Goal: Transaction & Acquisition: Purchase product/service

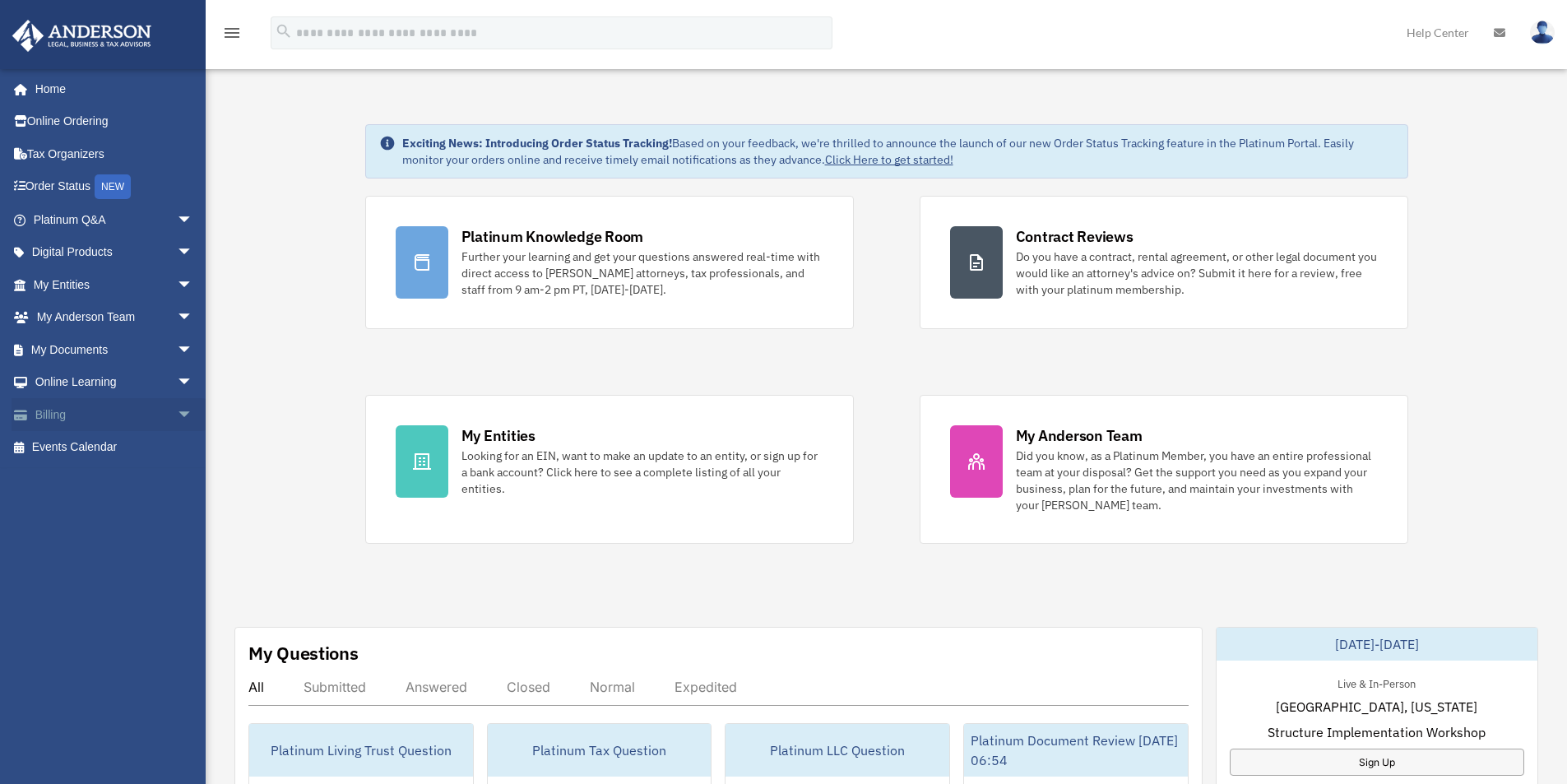
click at [177, 410] on span "arrow_drop_down" at bounding box center [193, 415] width 33 height 34
click at [110, 440] on link "$ Open Invoices" at bounding box center [120, 447] width 195 height 34
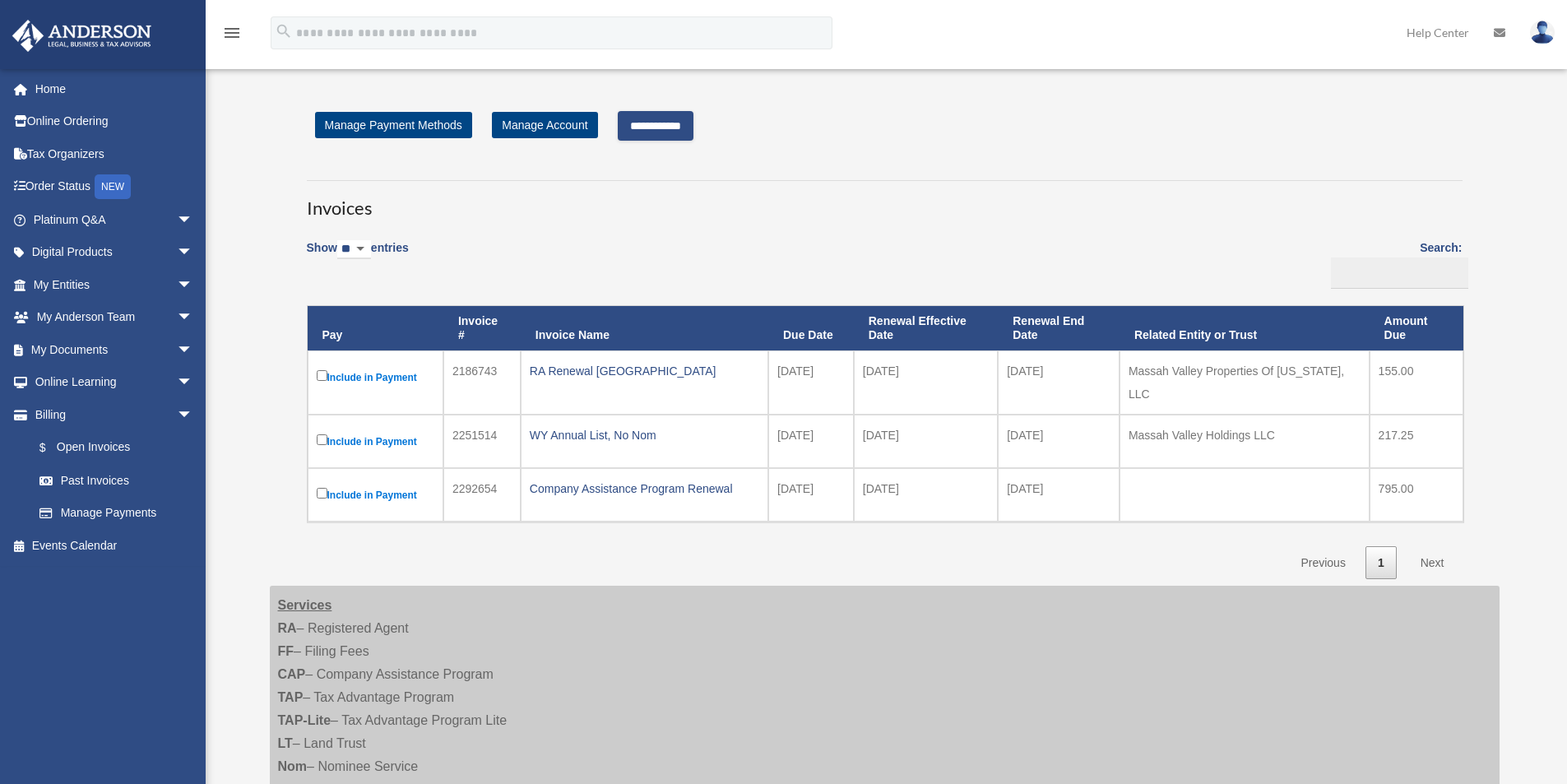
click at [683, 129] on input "**********" at bounding box center [655, 126] width 76 height 30
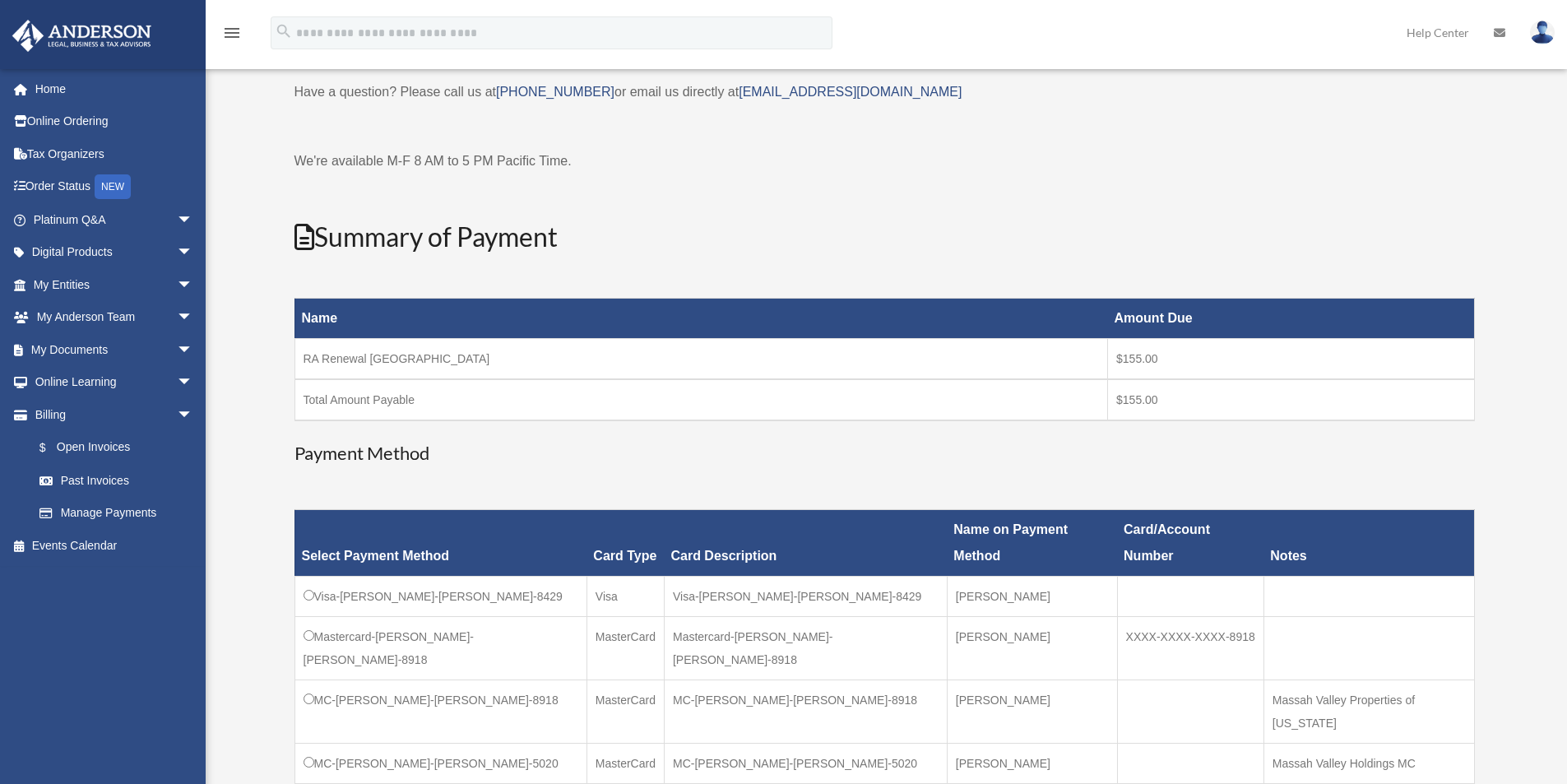
scroll to position [82, 0]
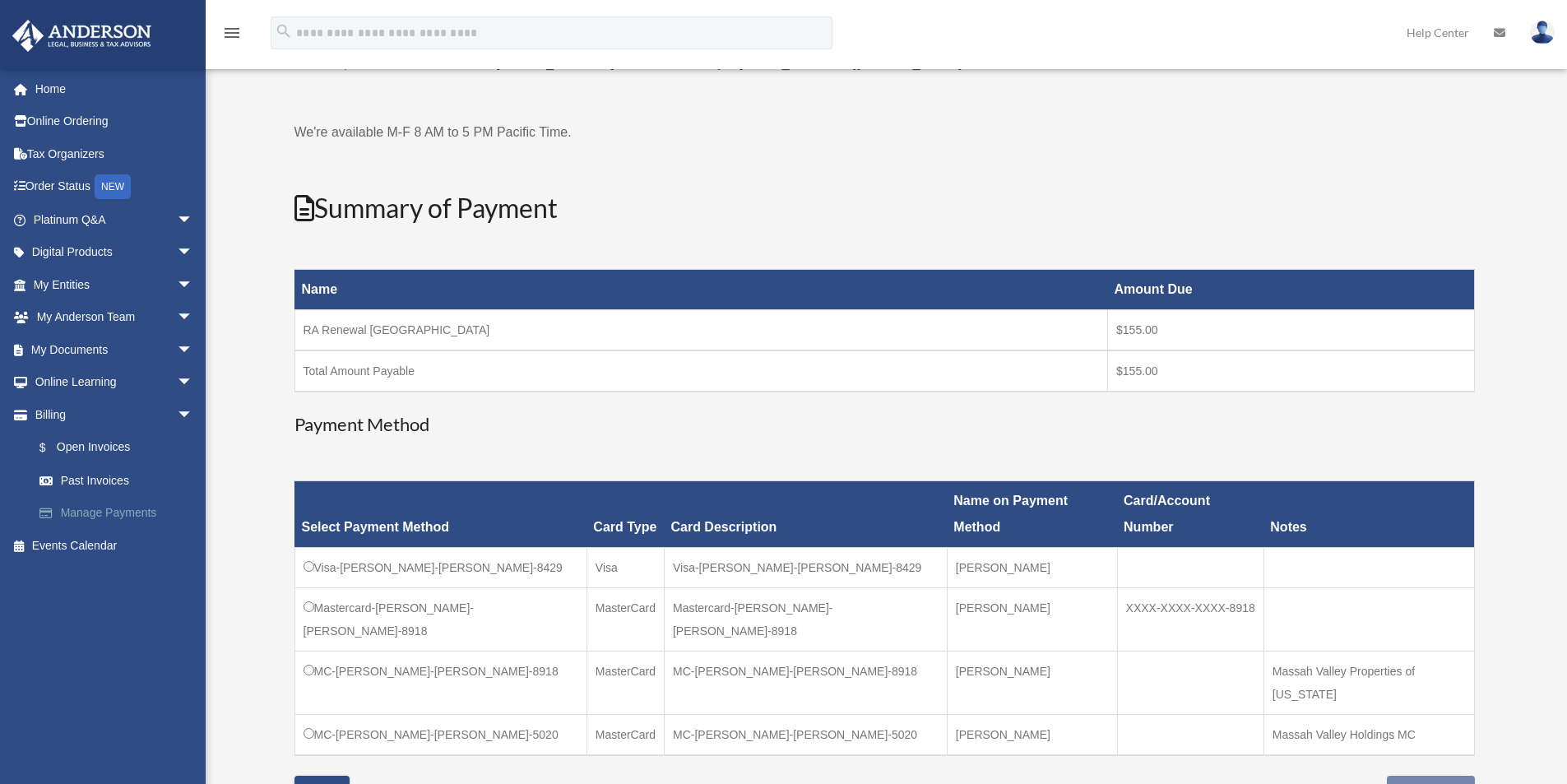
click at [137, 509] on link "Manage Payments" at bounding box center [120, 514] width 195 height 33
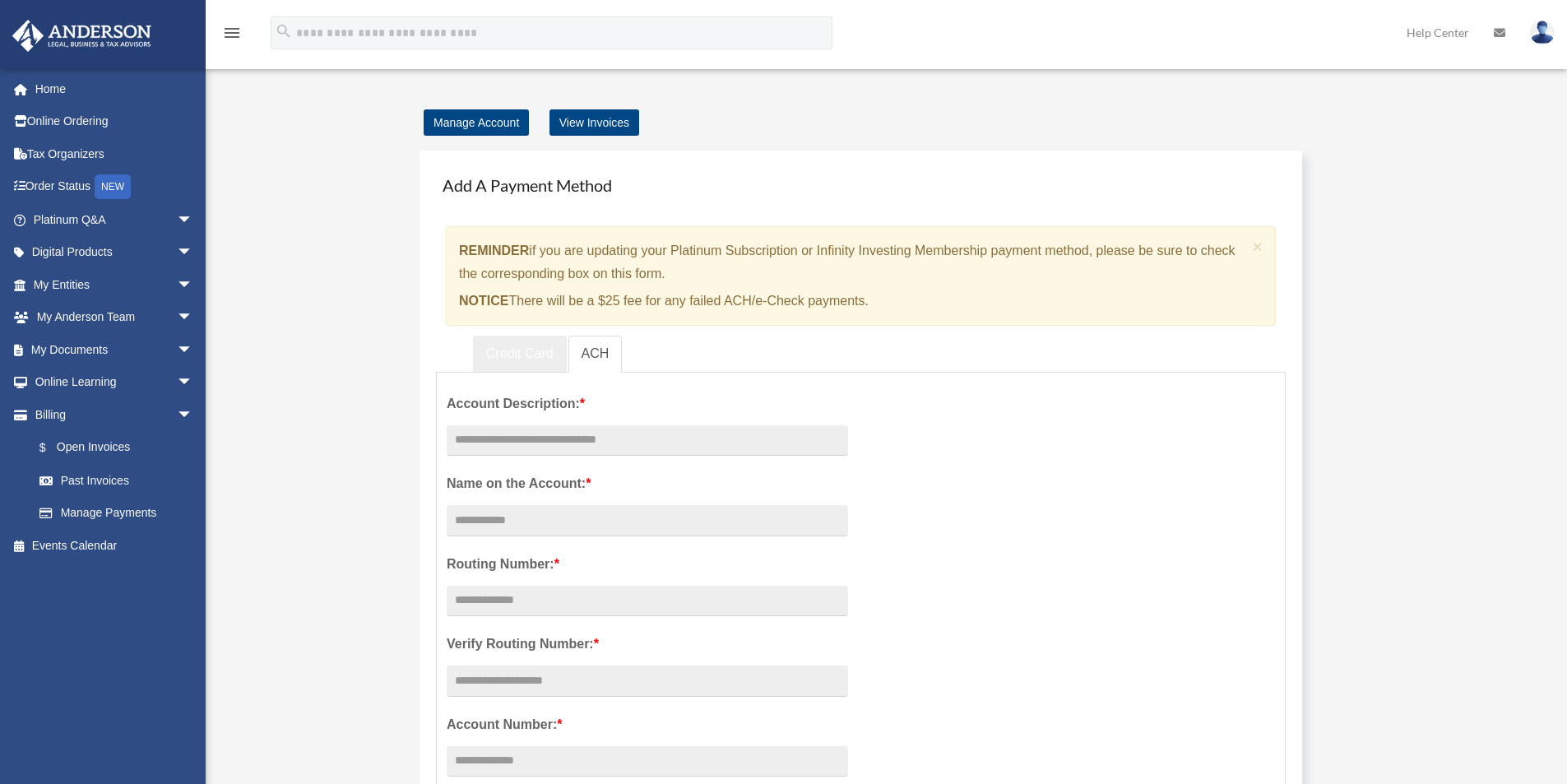
click at [515, 351] on link "Credit Card" at bounding box center [520, 353] width 94 height 37
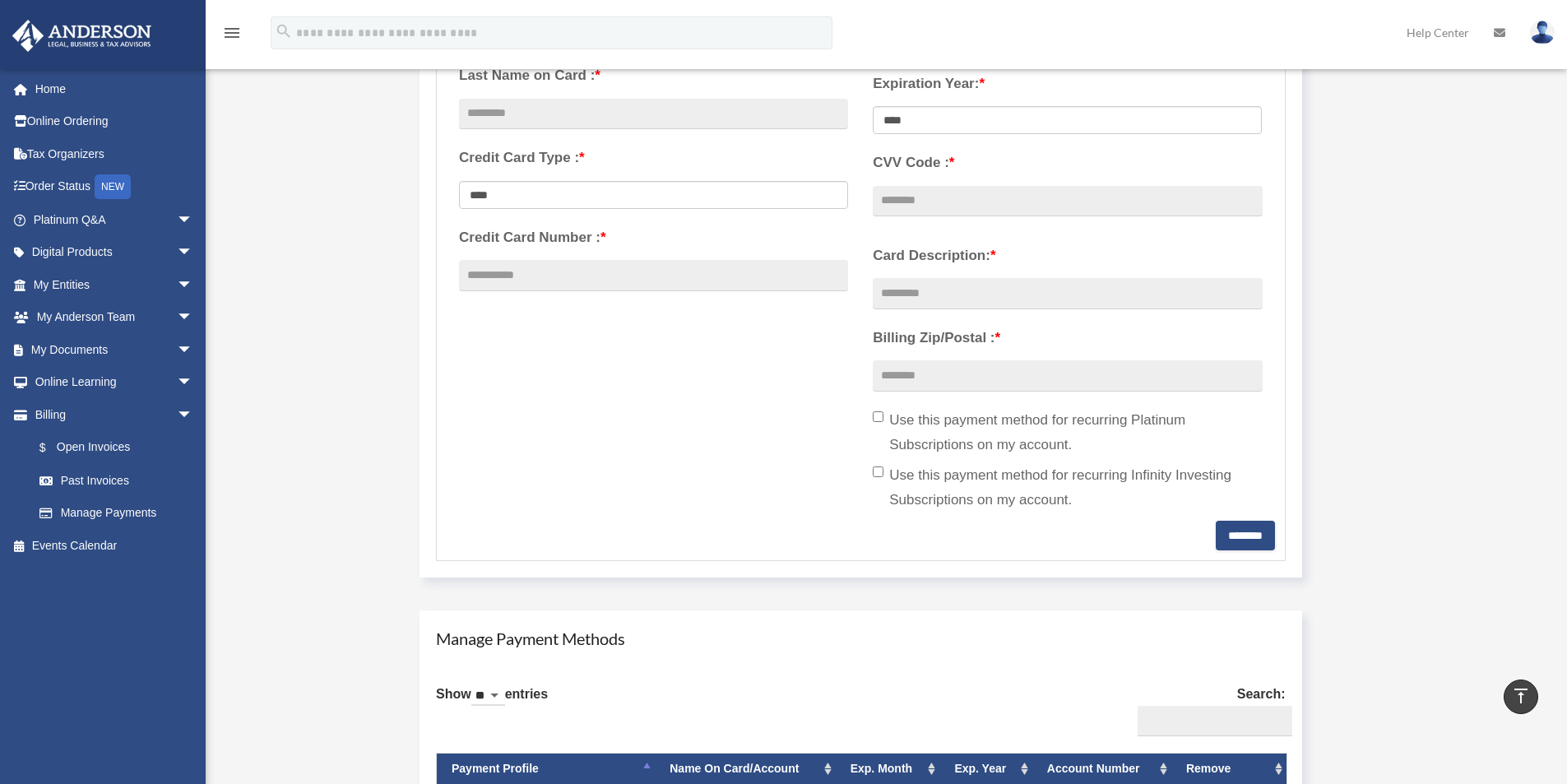
scroll to position [822, 0]
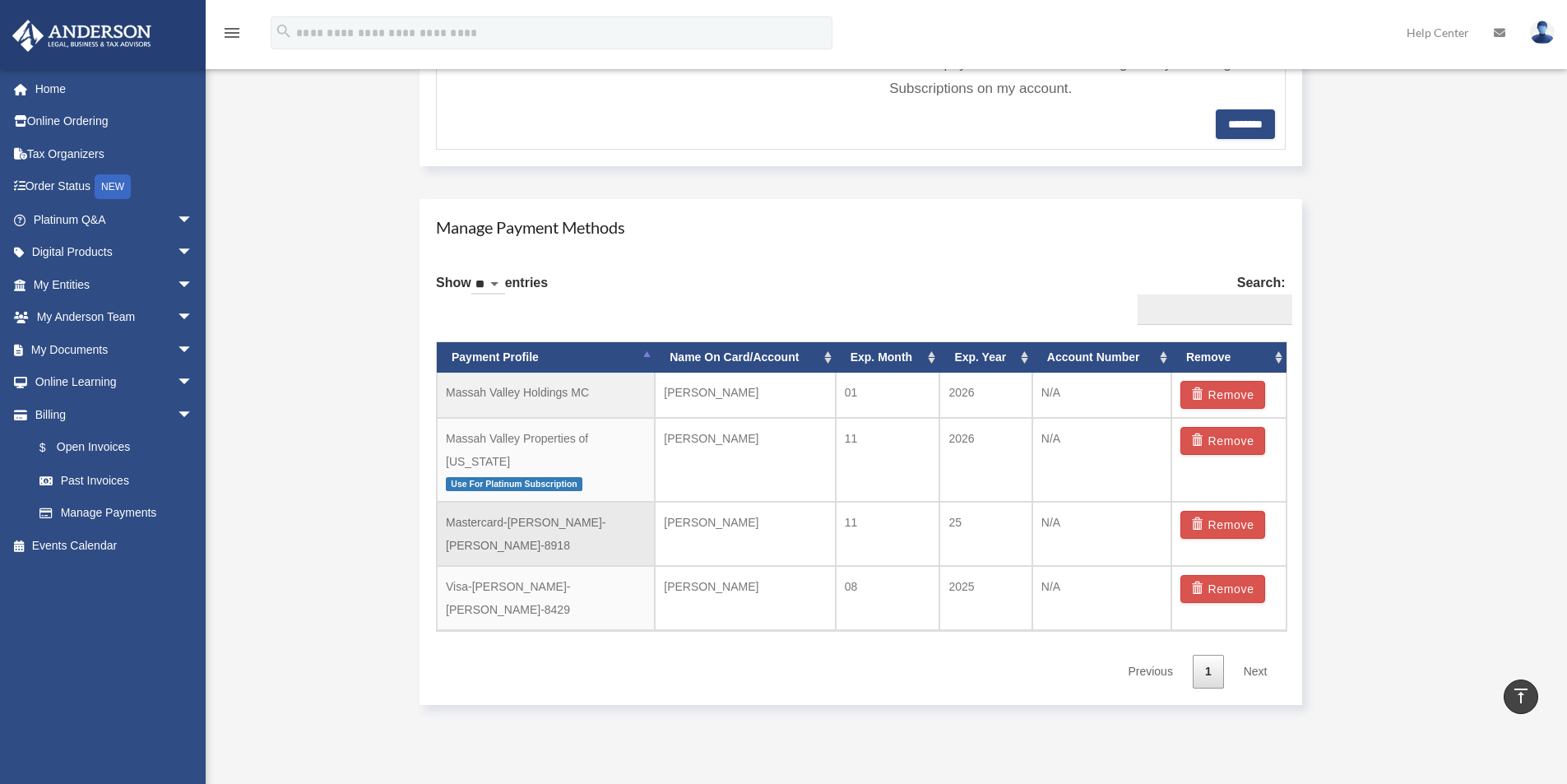
click at [511, 502] on td "Mastercard-[PERSON_NAME]-[PERSON_NAME]-8918" at bounding box center [545, 533] width 218 height 64
click at [515, 436] on td "Massah Valley Properties of Texas Use For Platinum Subscription" at bounding box center [545, 460] width 218 height 85
click at [516, 477] on span "Use For Platinum Subscription" at bounding box center [514, 484] width 137 height 14
click at [514, 502] on td "Mastercard-[PERSON_NAME]-[PERSON_NAME]-8918" at bounding box center [545, 533] width 218 height 64
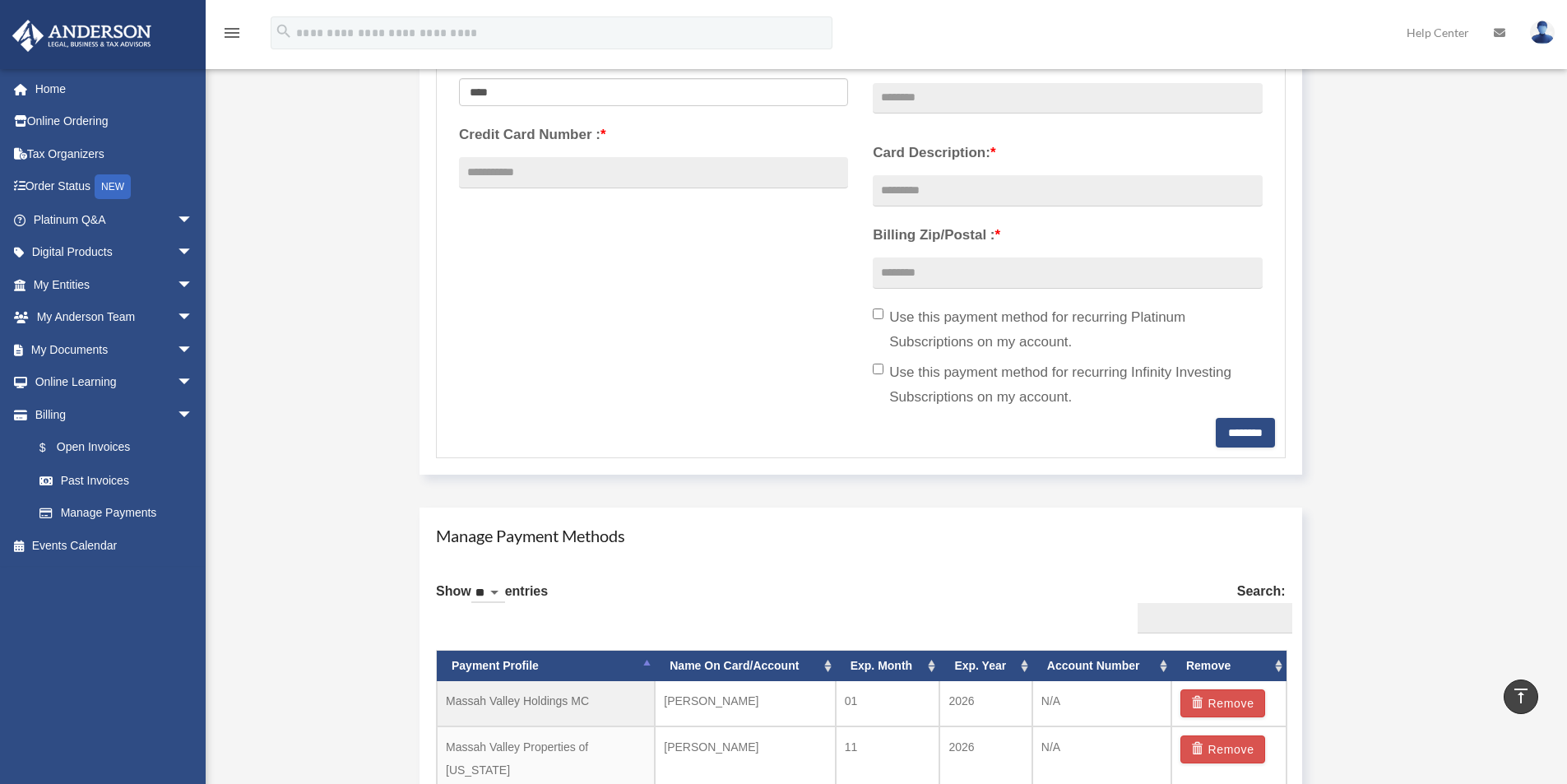
scroll to position [411, 0]
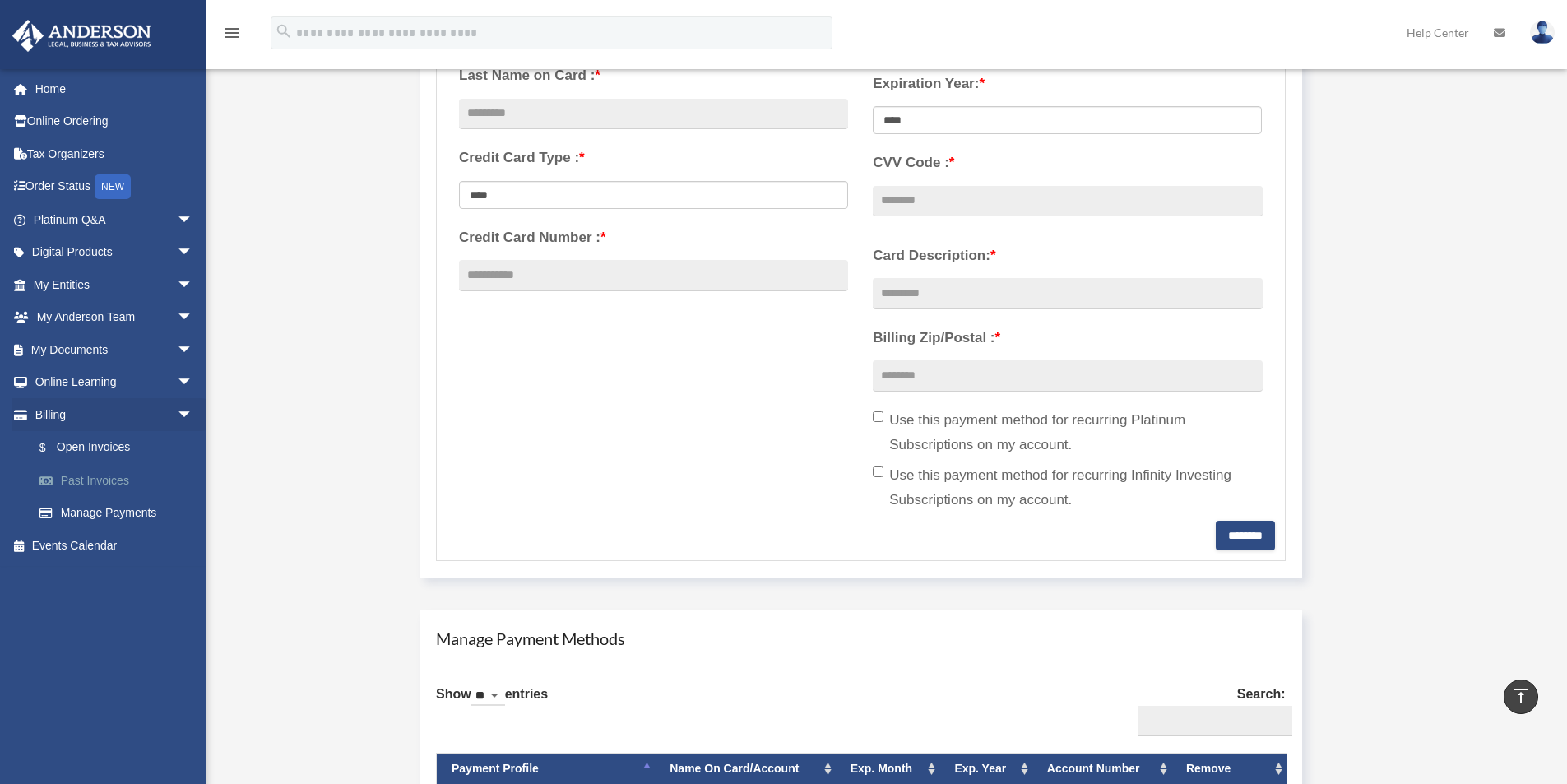
click at [103, 477] on link "Past Invoices" at bounding box center [120, 480] width 195 height 33
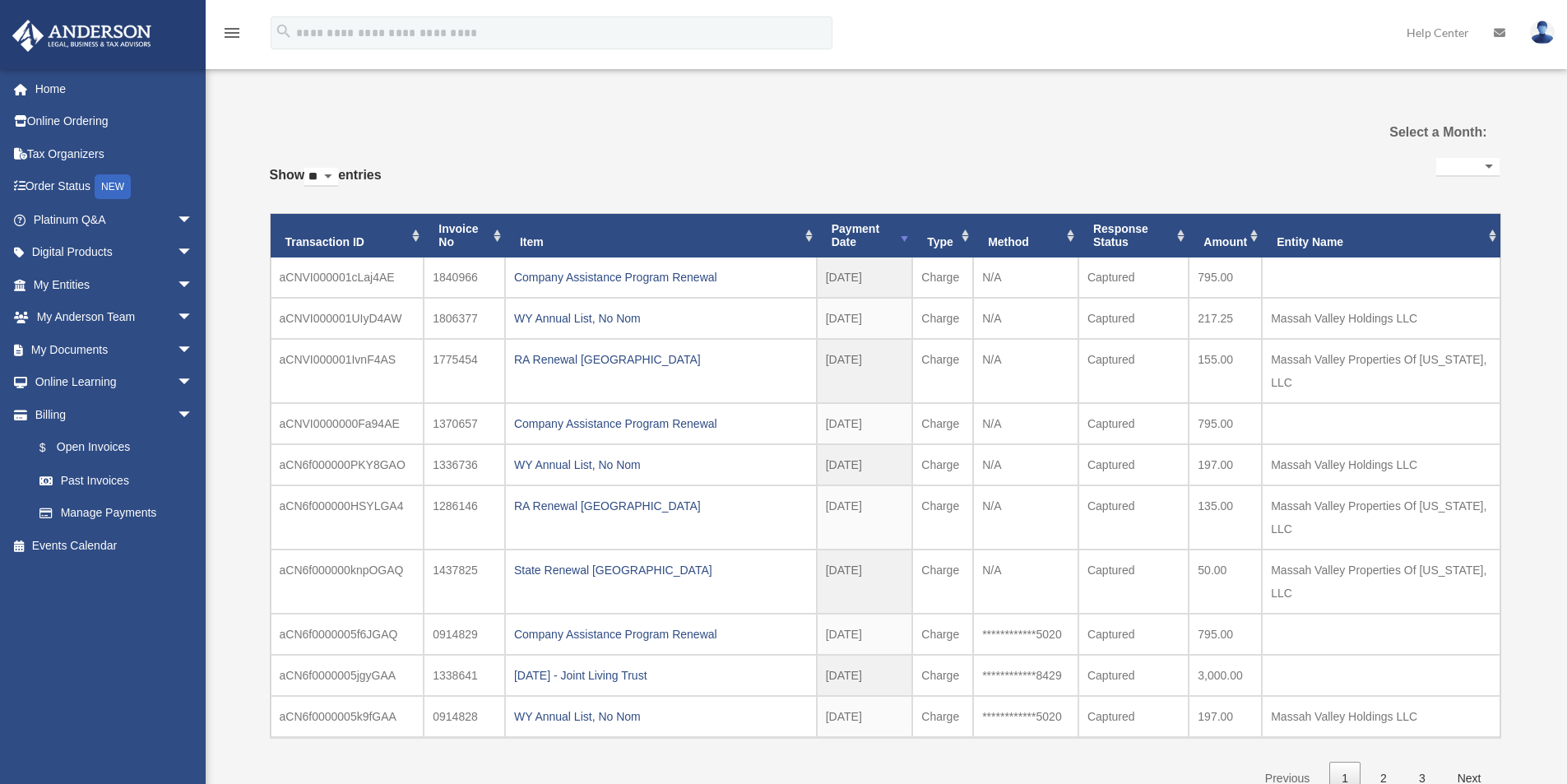
select select
click at [574, 359] on div "RA Renewal [GEOGRAPHIC_DATA]" at bounding box center [661, 359] width 294 height 23
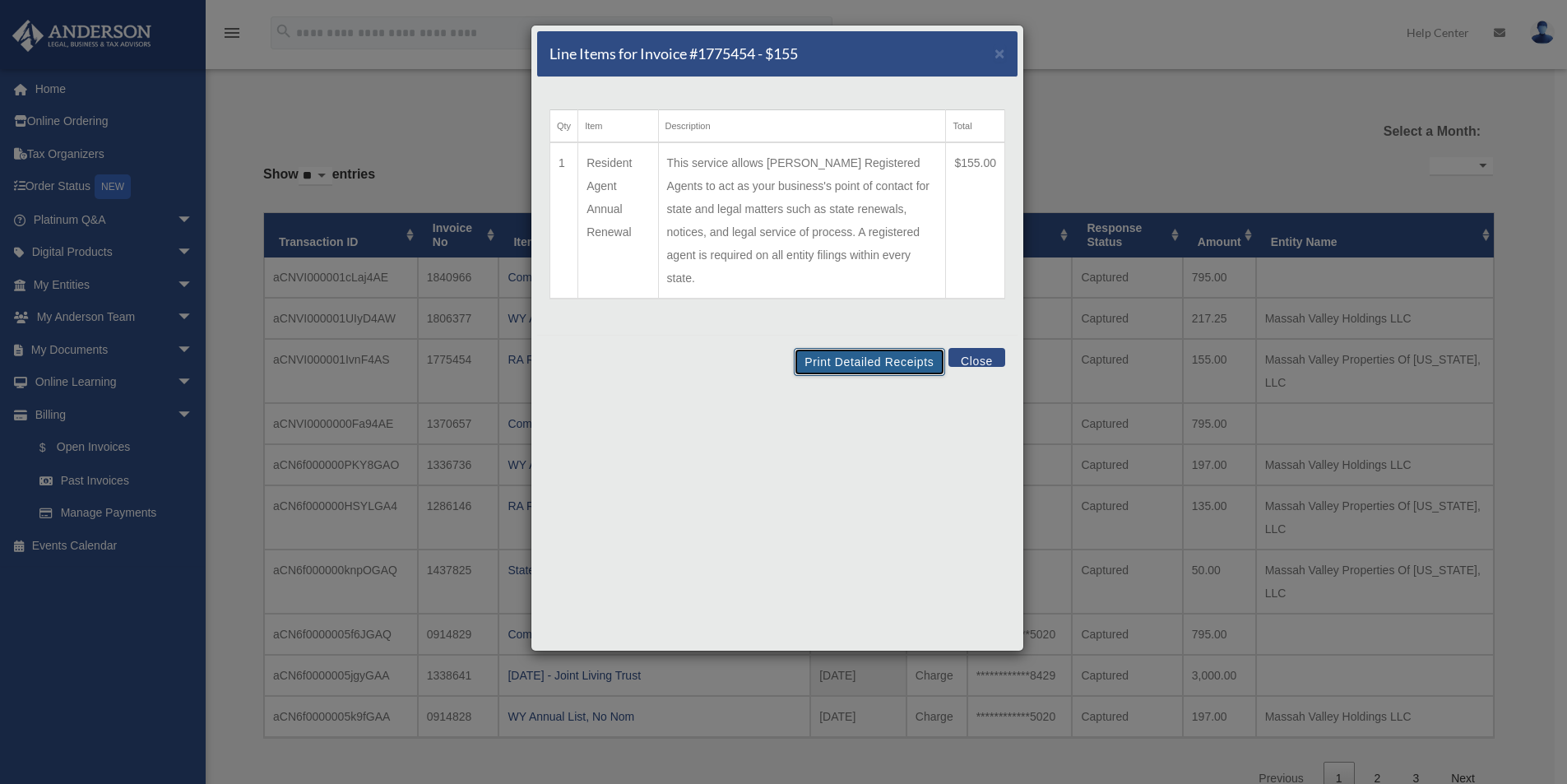
click at [891, 348] on button "Print Detailed Receipts" at bounding box center [868, 362] width 150 height 28
click at [994, 52] on span "×" at bounding box center [999, 53] width 11 height 19
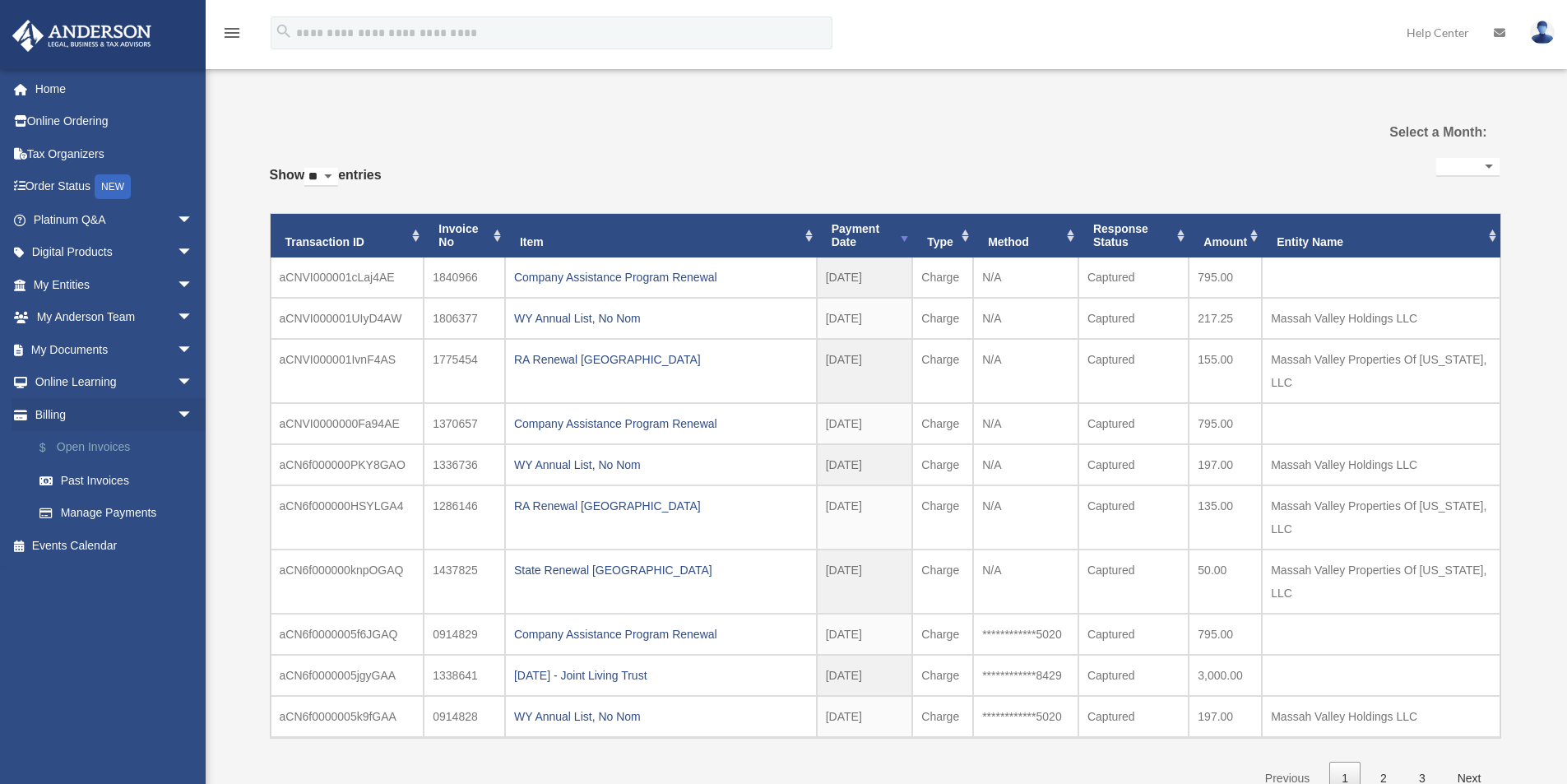
click at [113, 443] on link "$ Open Invoices" at bounding box center [120, 447] width 195 height 34
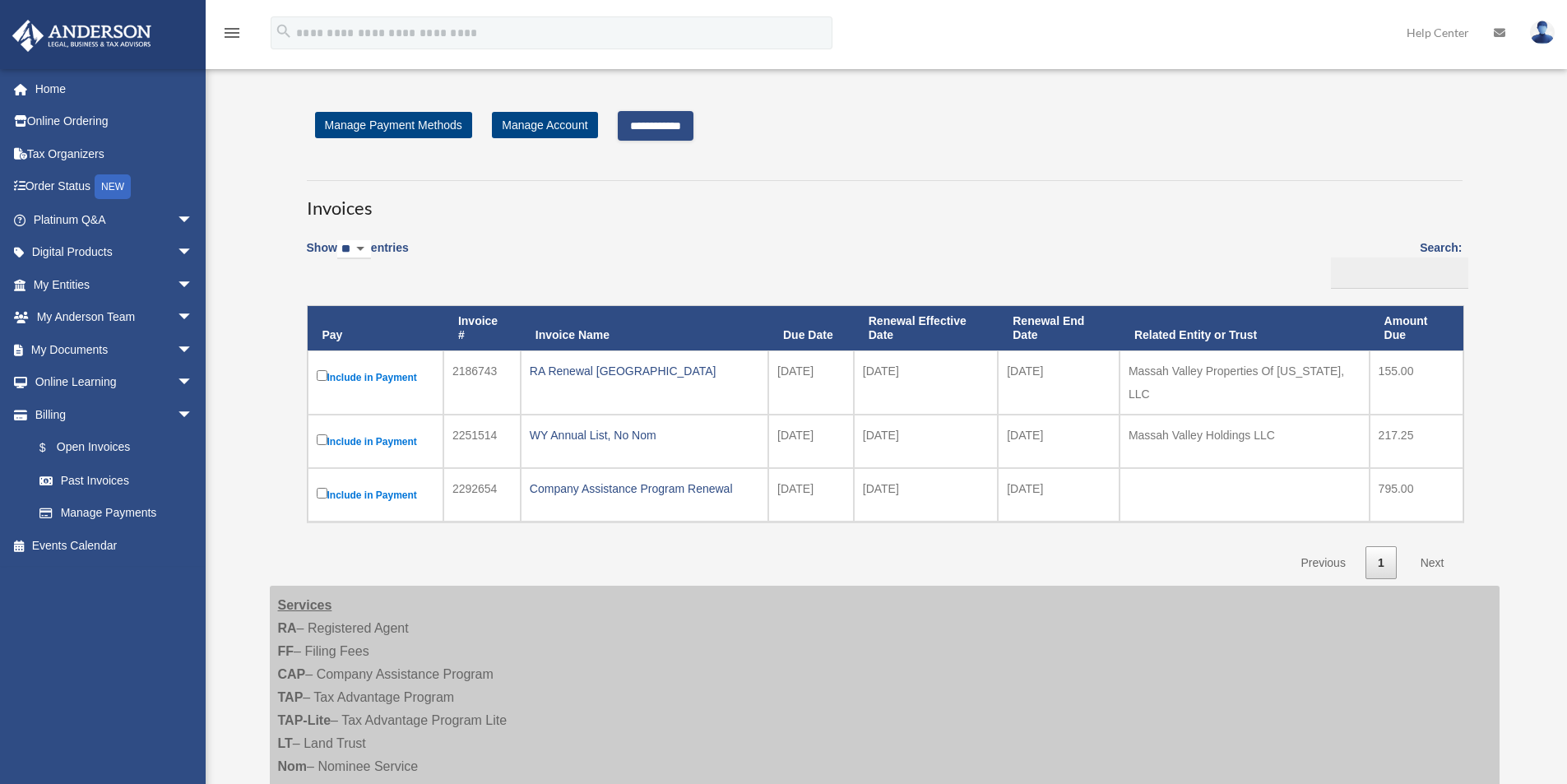
click at [682, 128] on input "**********" at bounding box center [655, 126] width 76 height 30
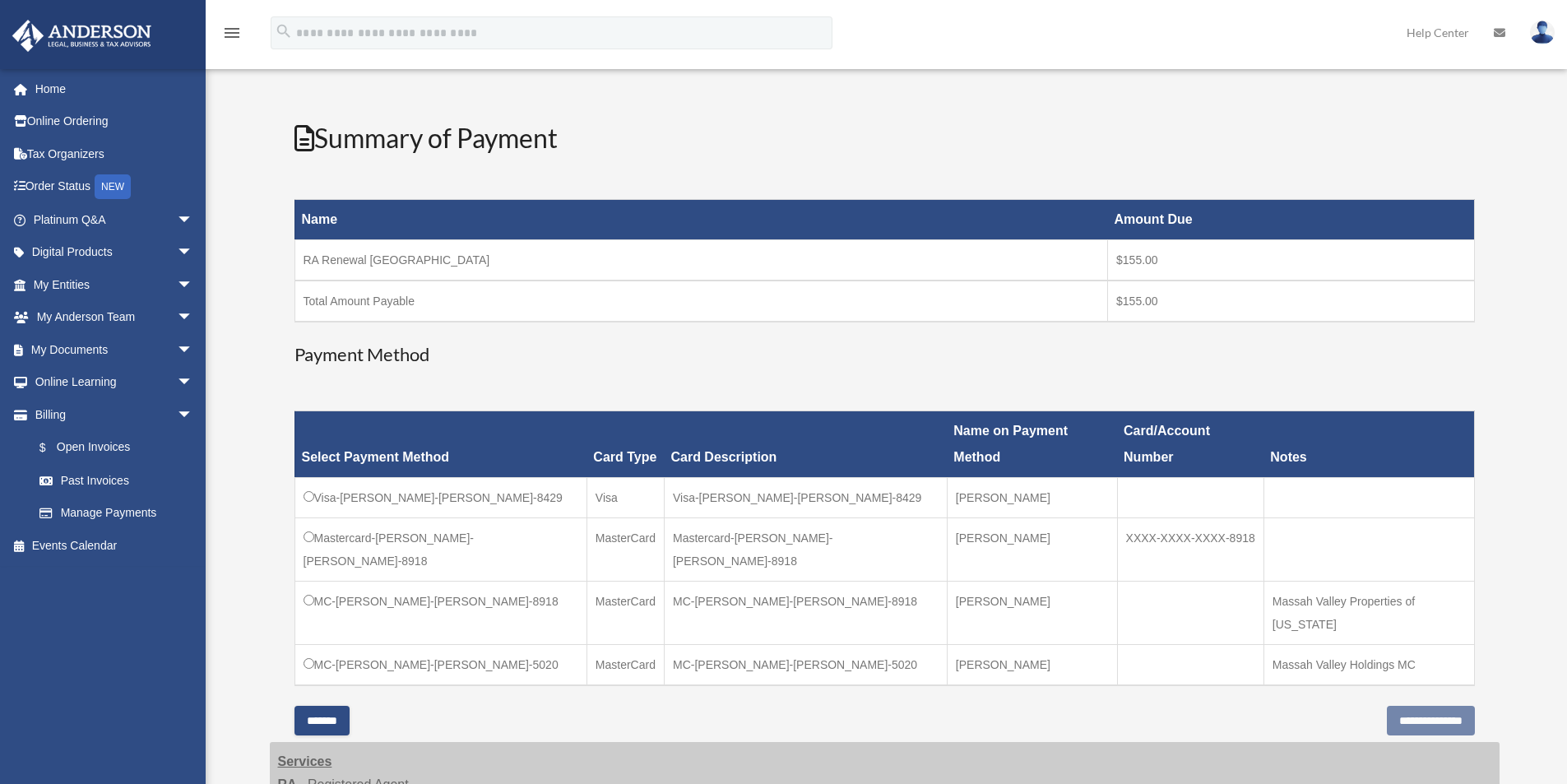
scroll to position [164, 0]
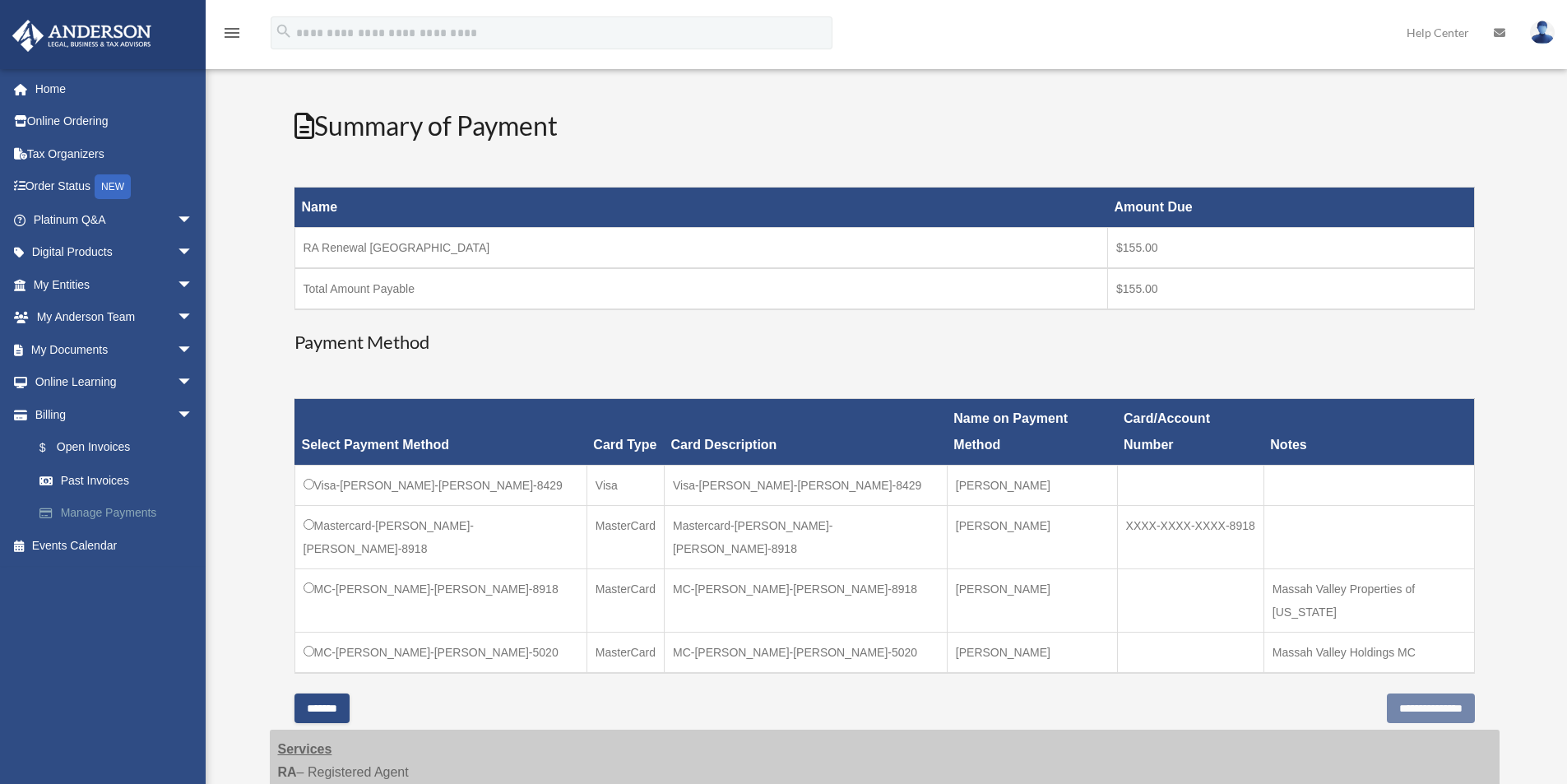
click at [100, 509] on link "Manage Payments" at bounding box center [120, 514] width 195 height 33
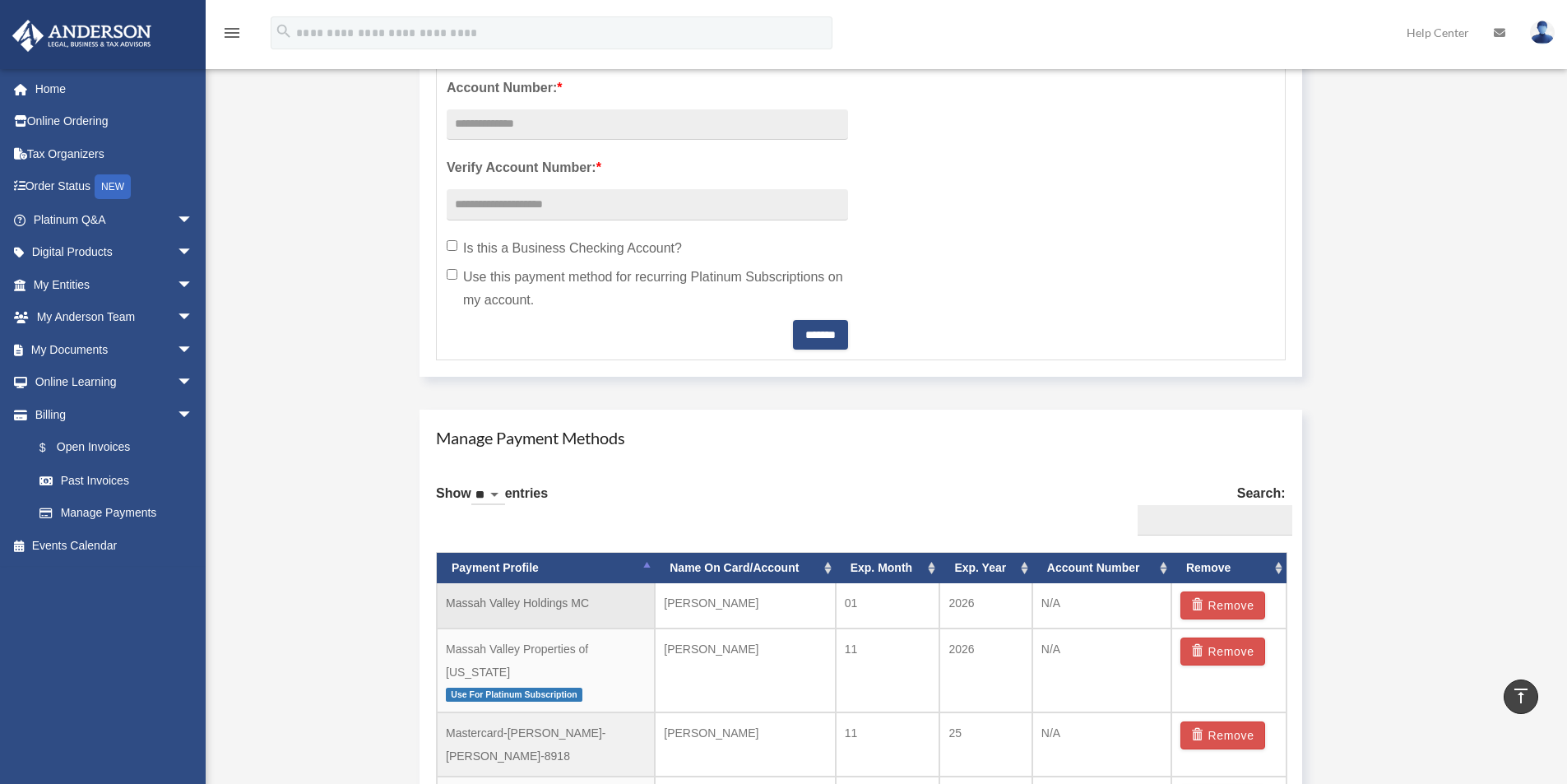
scroll to position [740, 0]
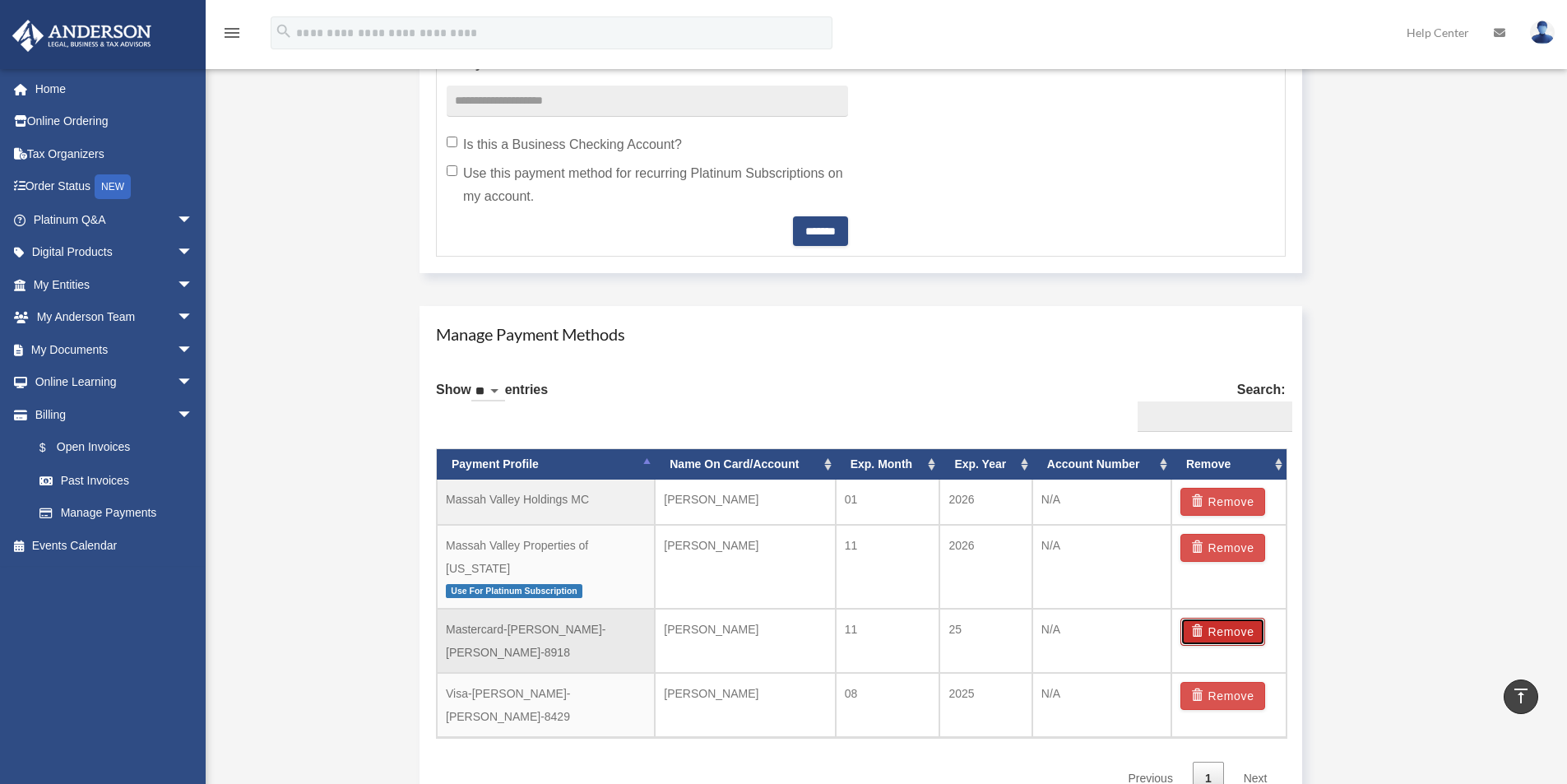
click at [1234, 617] on button "Remove" at bounding box center [1223, 631] width 85 height 28
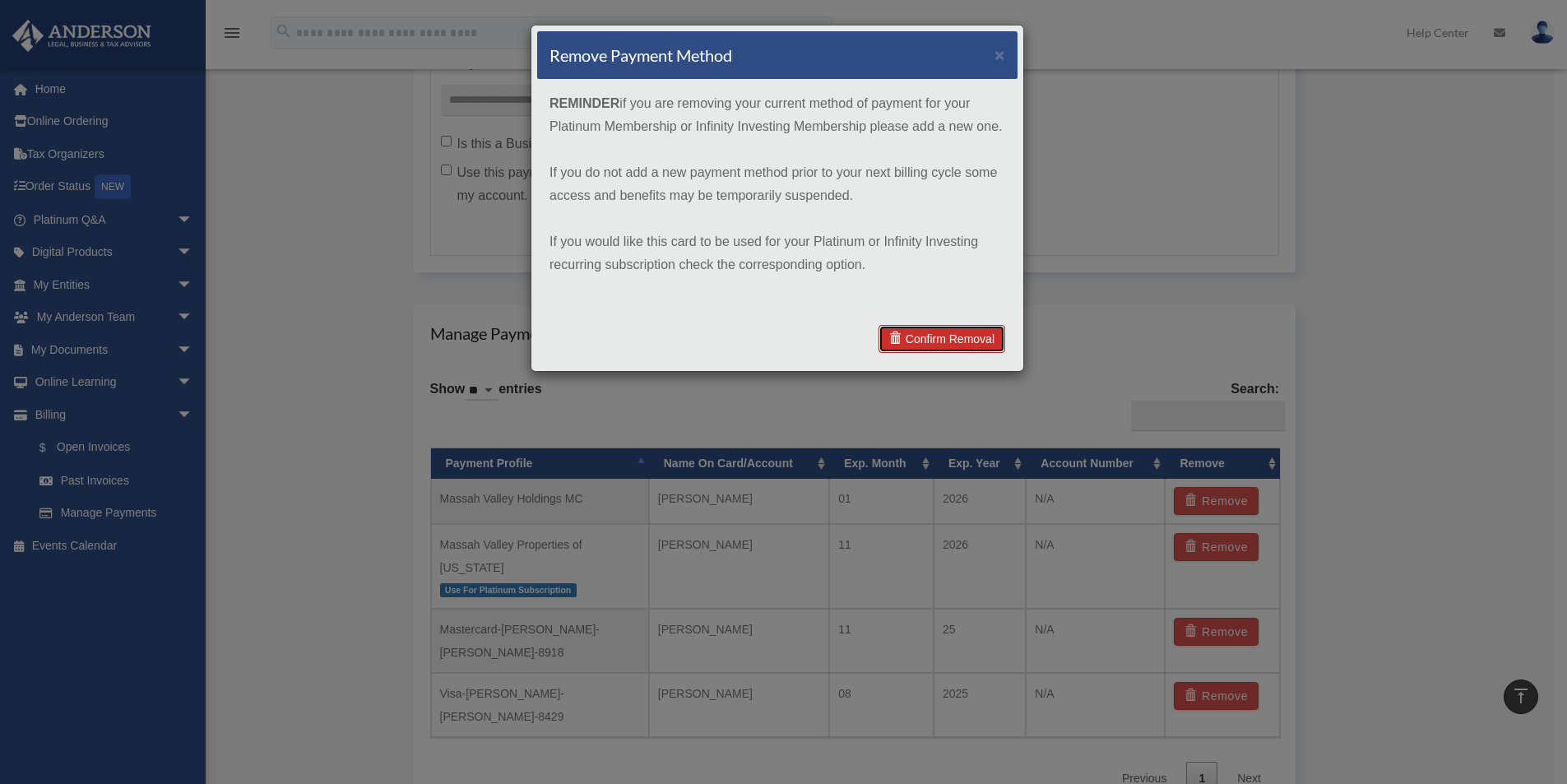
click at [931, 337] on link "Confirm Removal" at bounding box center [942, 339] width 127 height 28
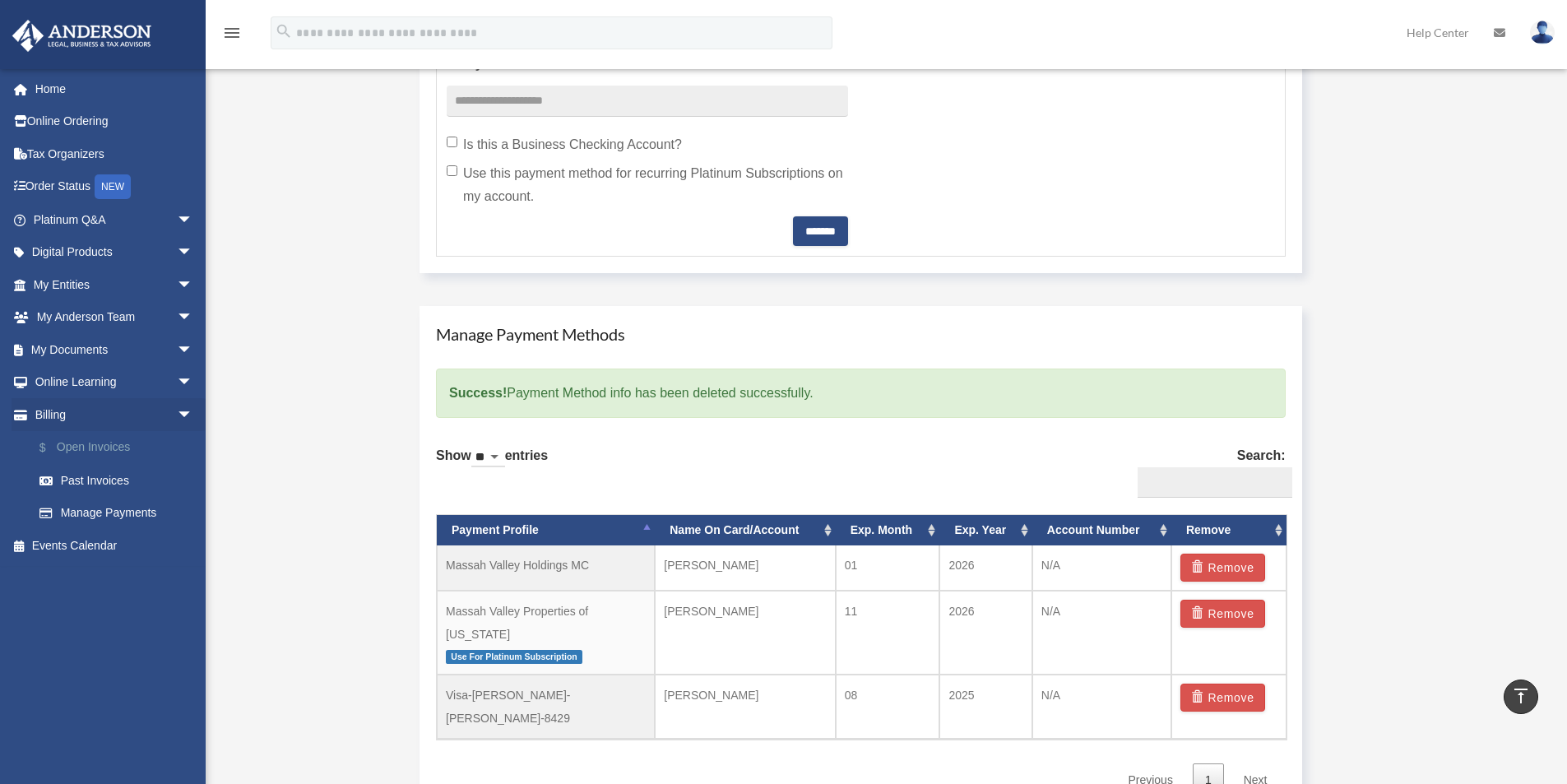
click at [92, 446] on link "$ Open Invoices" at bounding box center [120, 447] width 195 height 34
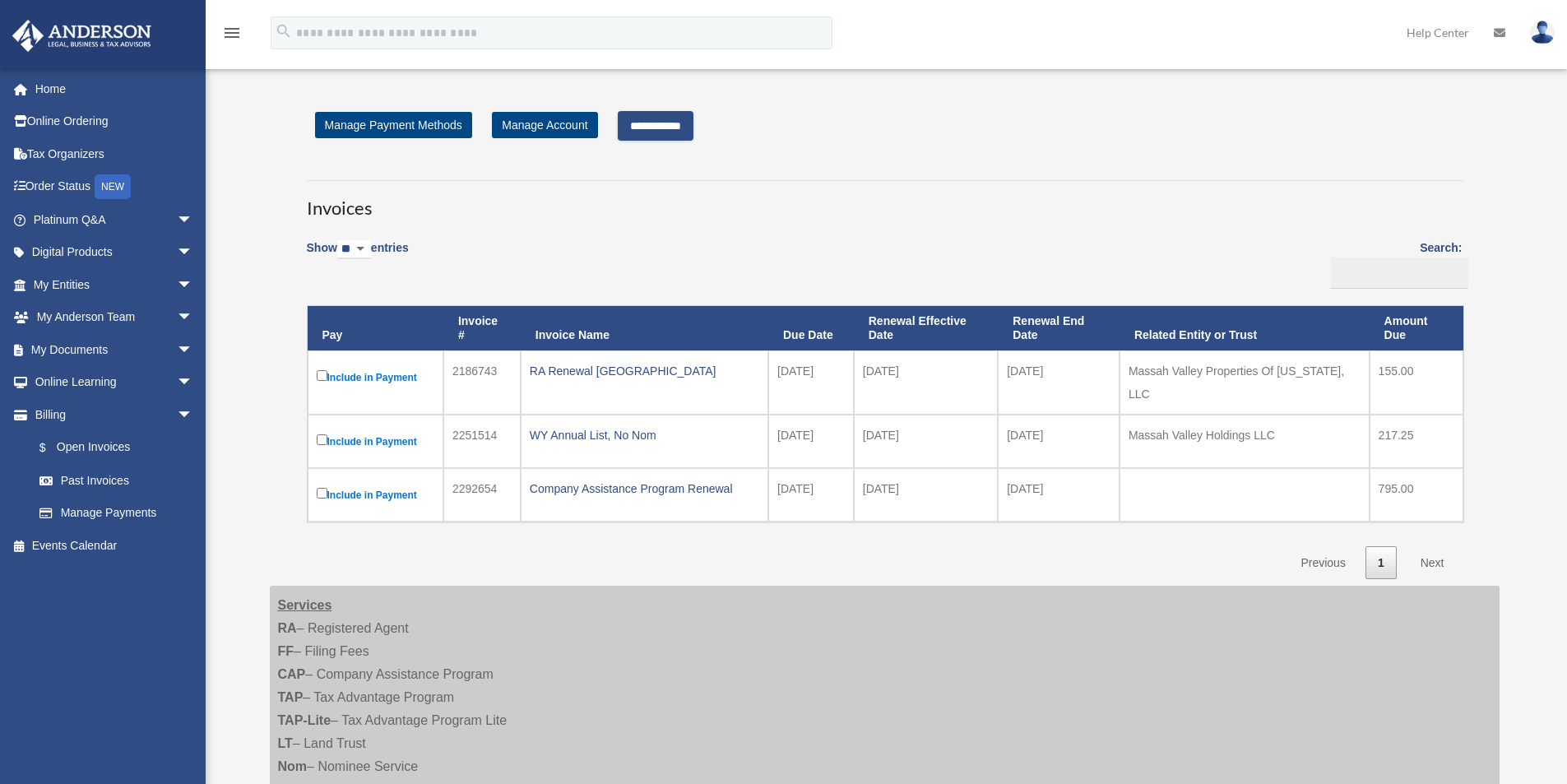
click at [668, 117] on input "**********" at bounding box center [655, 126] width 76 height 30
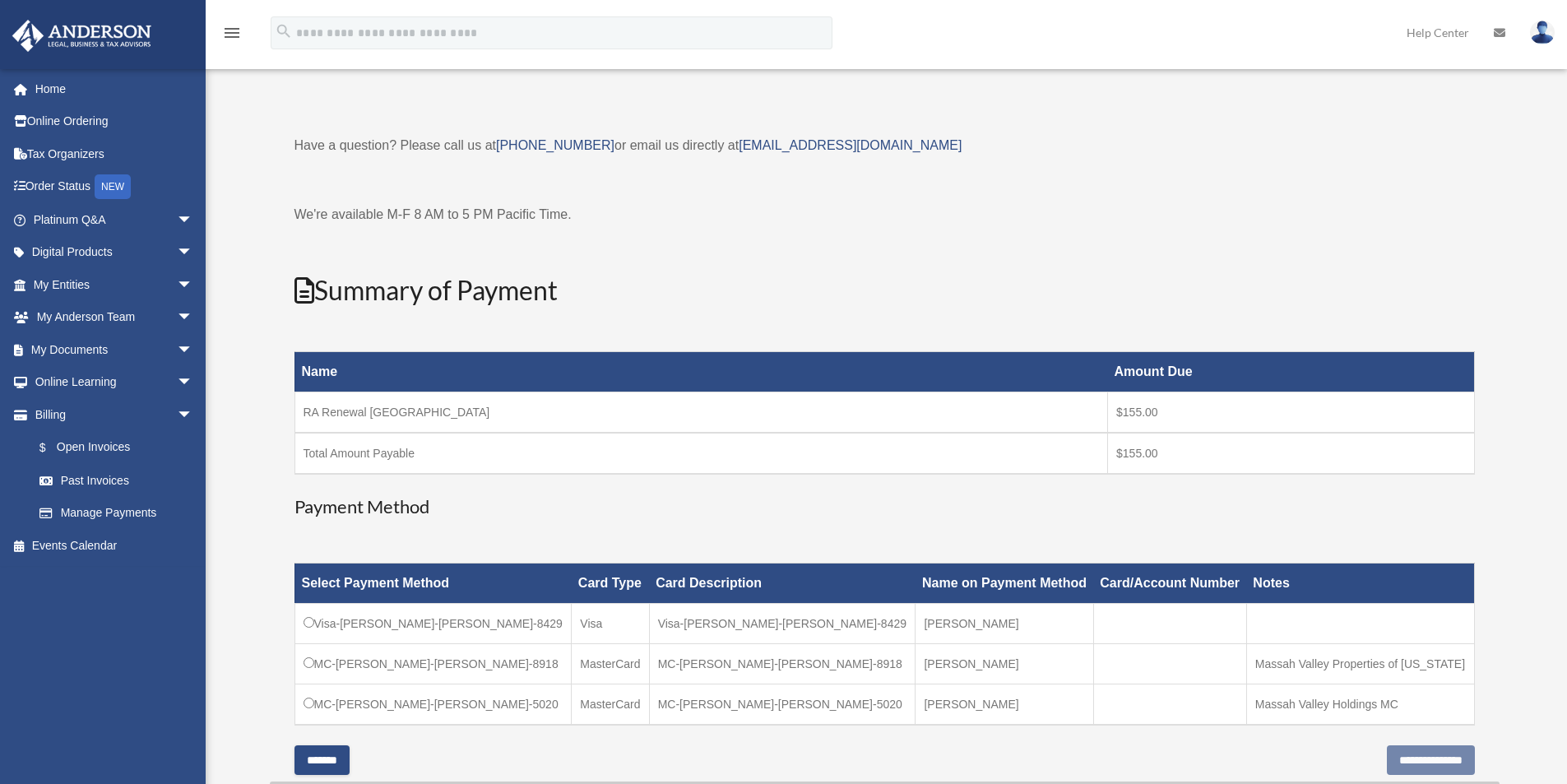
scroll to position [82, 0]
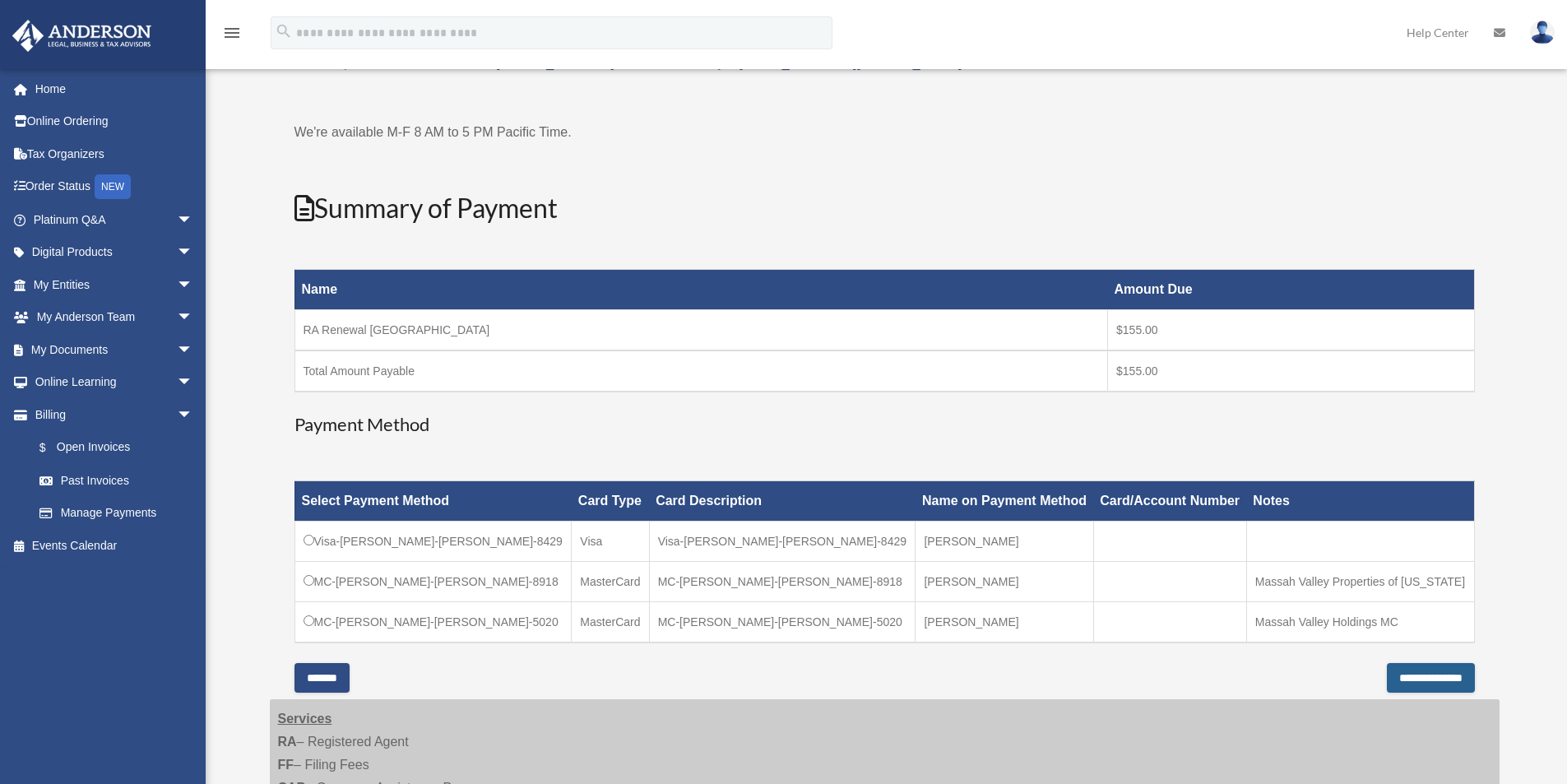
click at [1408, 677] on input "**********" at bounding box center [1431, 678] width 88 height 30
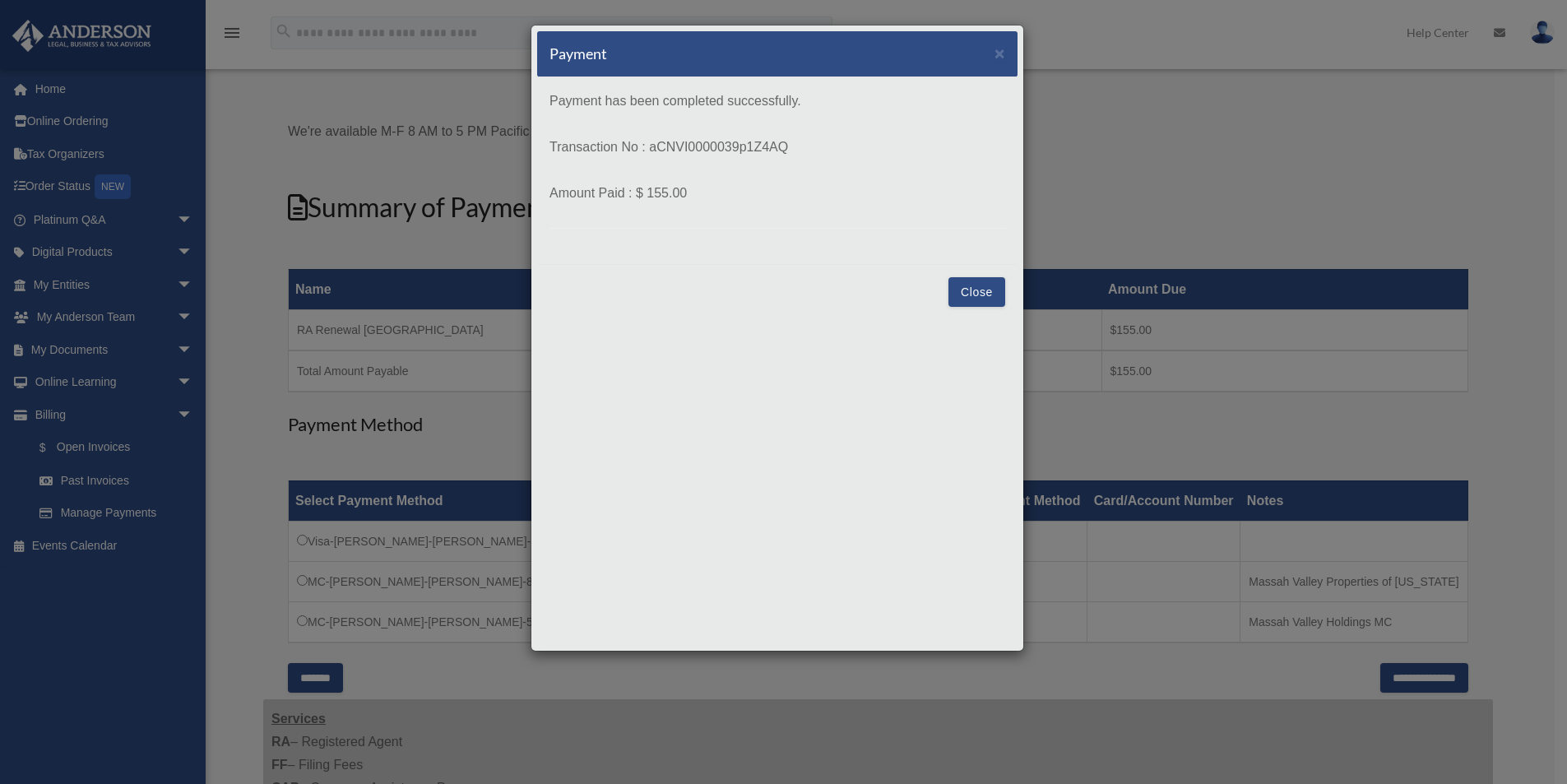
click at [974, 294] on button "Close" at bounding box center [977, 292] width 56 height 30
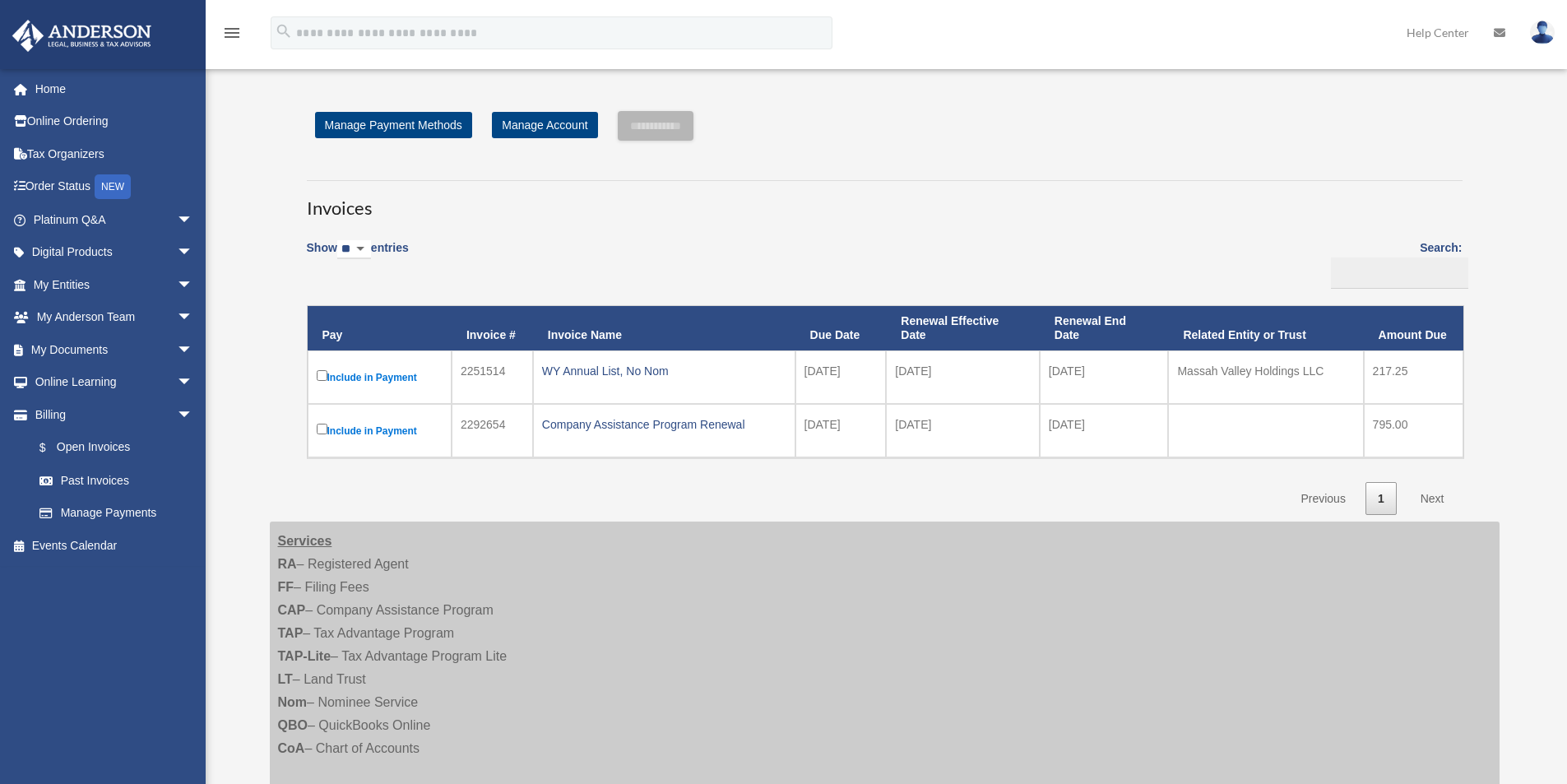
scroll to position [82, 0]
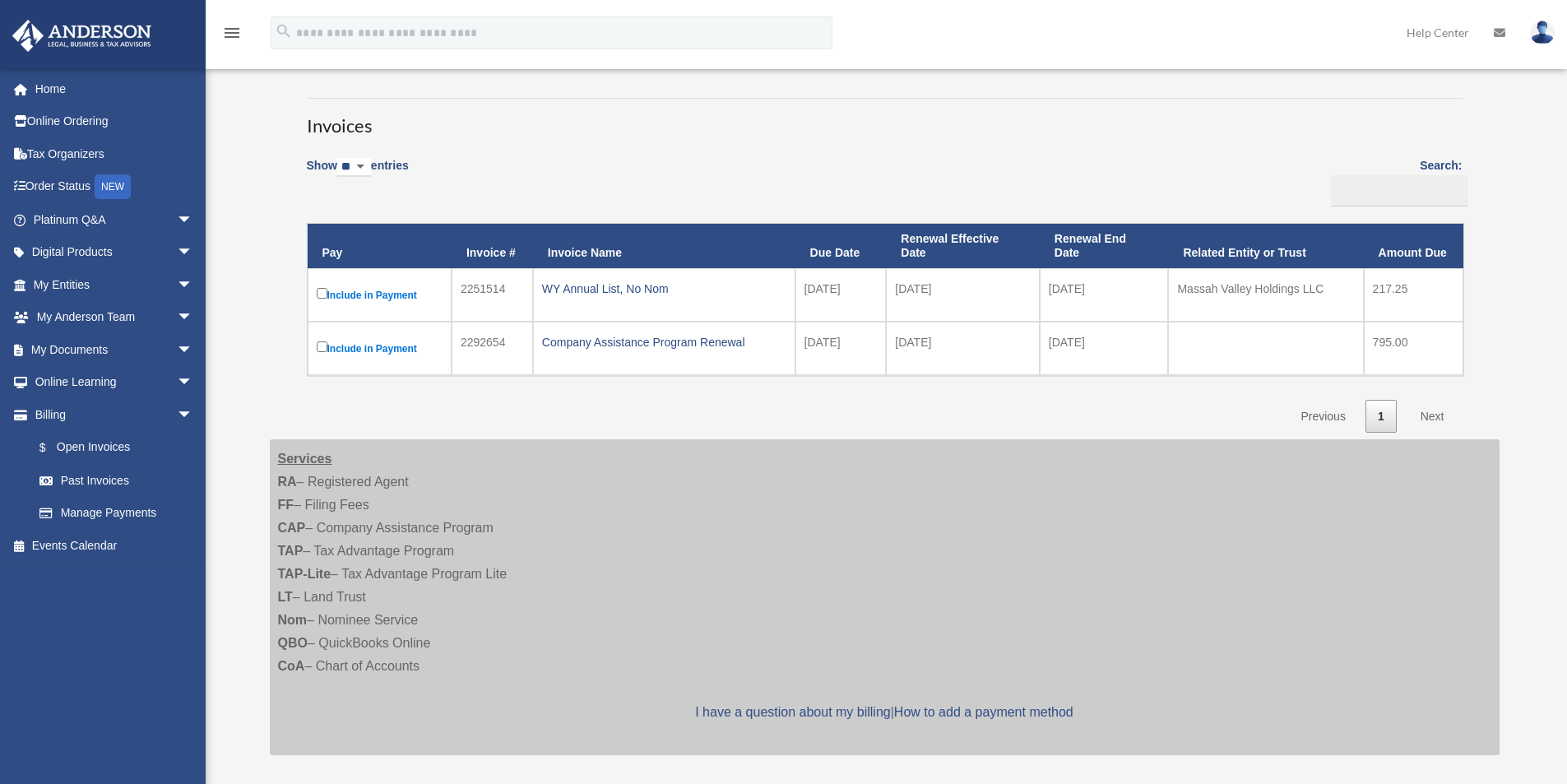
click at [1552, 41] on link at bounding box center [1542, 32] width 49 height 72
click at [1247, 149] on link "Logout" at bounding box center [1296, 144] width 164 height 34
